Goal: Find contact information: Find contact information

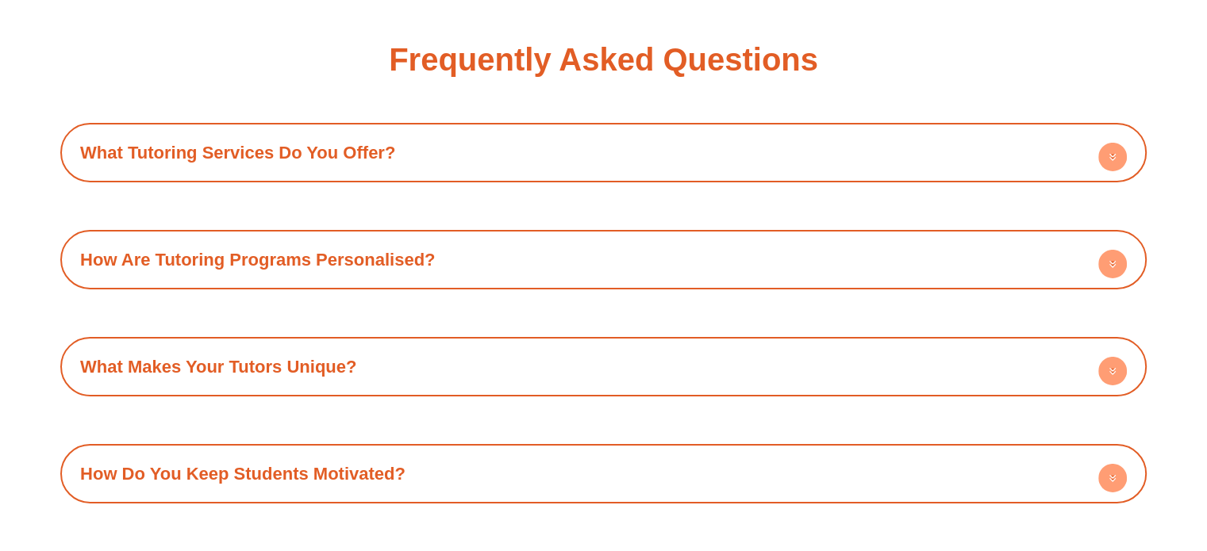
scroll to position [5474, 0]
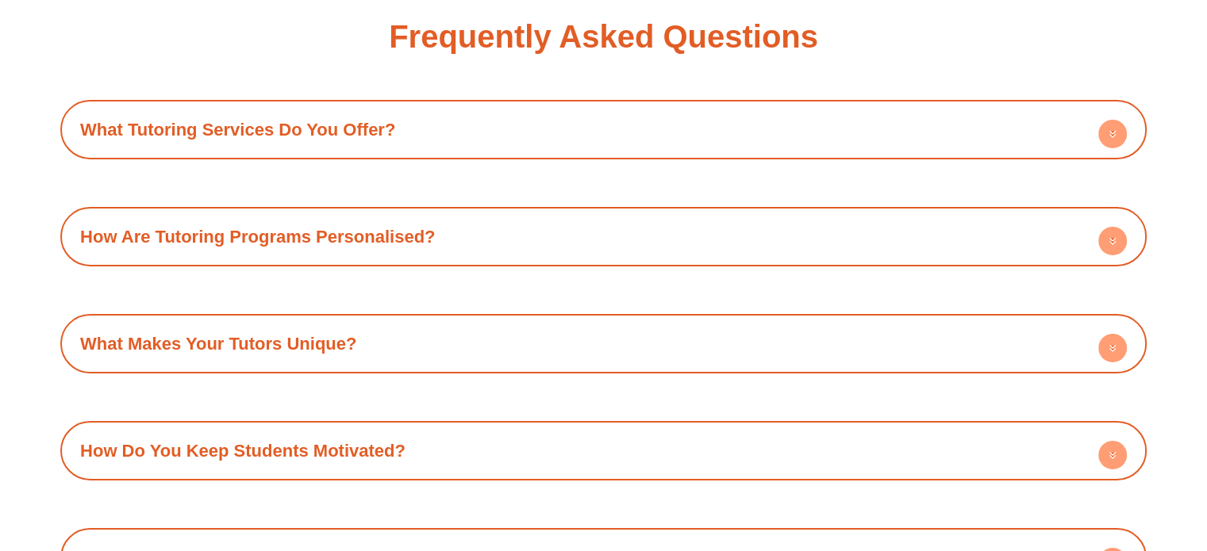
click at [1099, 148] on circle at bounding box center [1112, 134] width 29 height 29
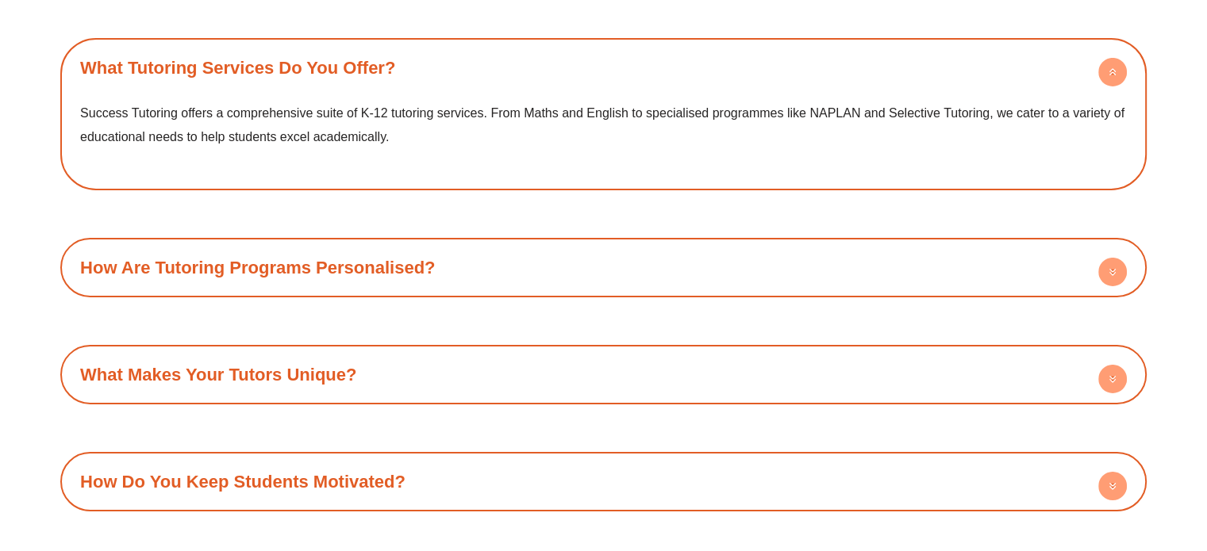
scroll to position [5003, 0]
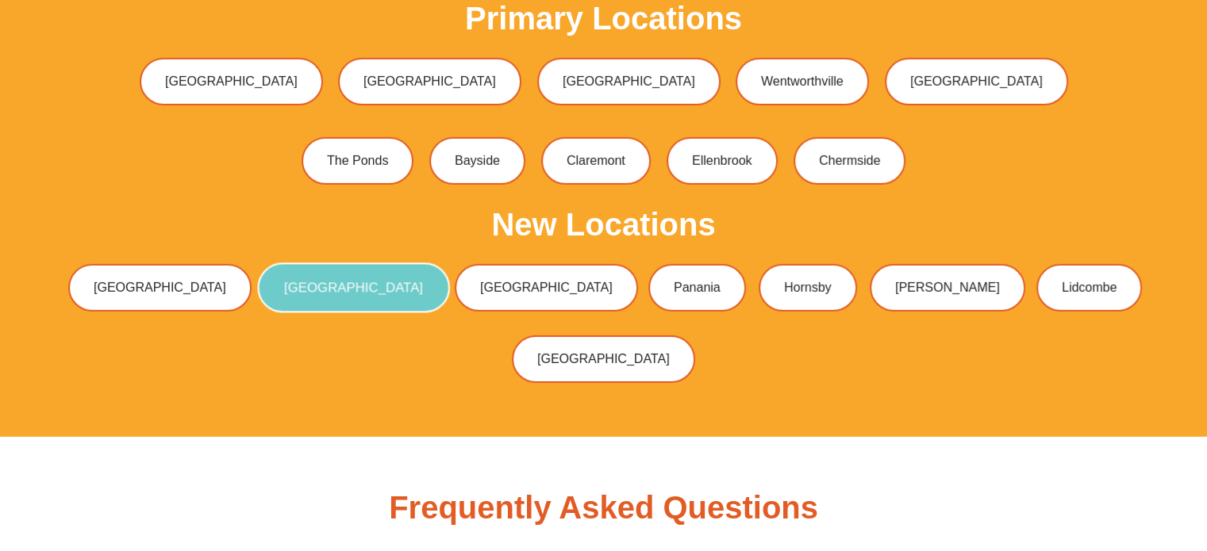
click at [370, 295] on span "[GEOGRAPHIC_DATA]" at bounding box center [353, 288] width 139 height 13
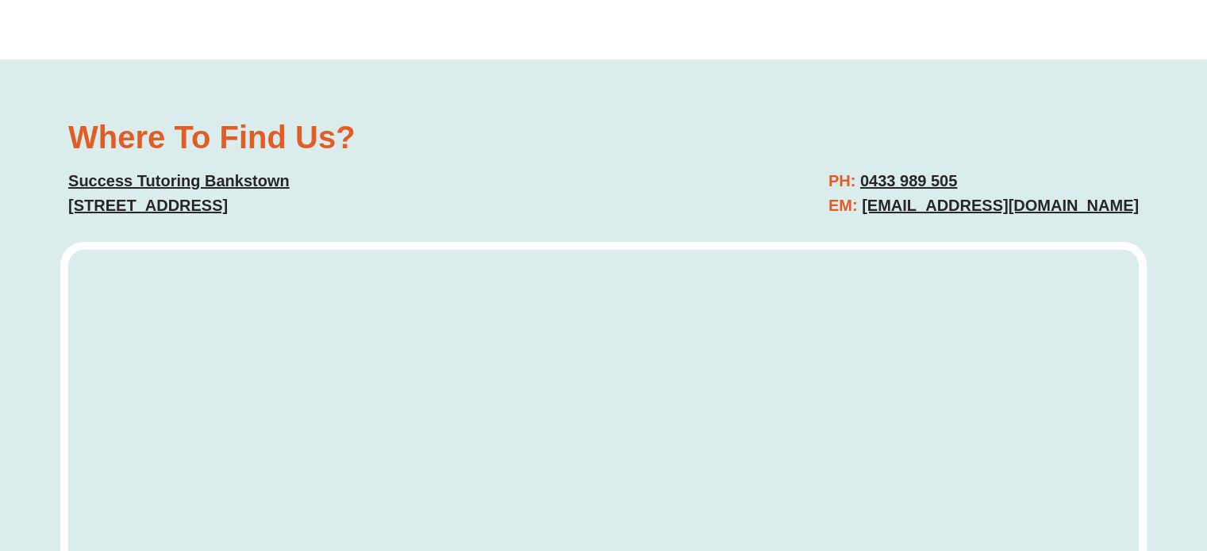
scroll to position [6017, 0]
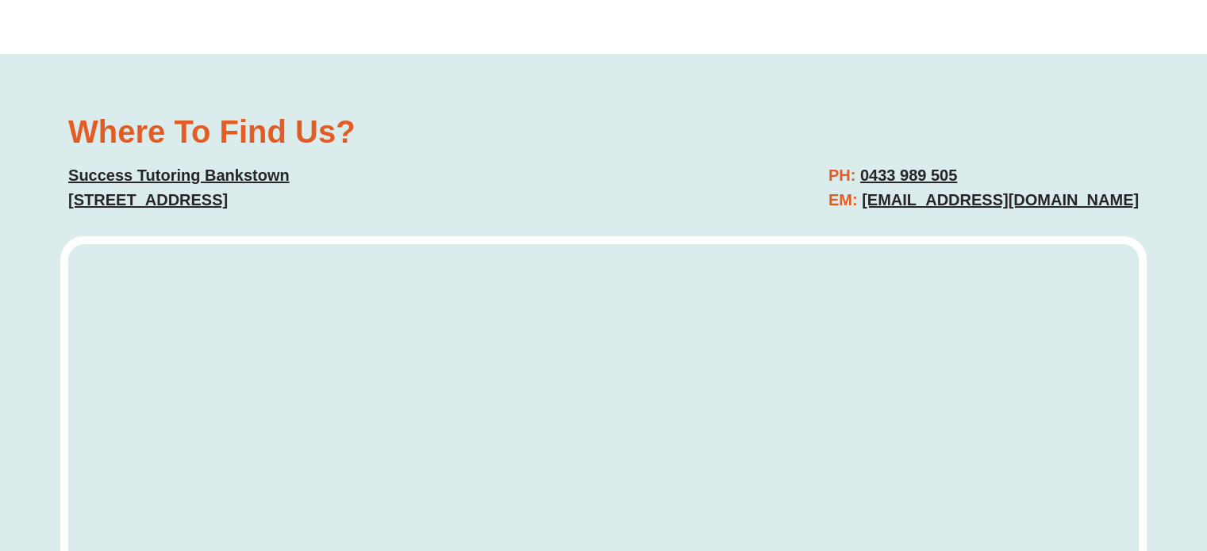
drag, startPoint x: 1146, startPoint y: 148, endPoint x: 861, endPoint y: 158, distance: 285.0
click at [861, 158] on div "Where To Find Us? Success Tutoring Bankstown Suite 6/443 Chapel Rd, Bankstown N…" at bounding box center [603, 426] width 1207 height 745
copy link "Bankstown@successtutoring.com.au"
